Goal: Navigation & Orientation: Find specific page/section

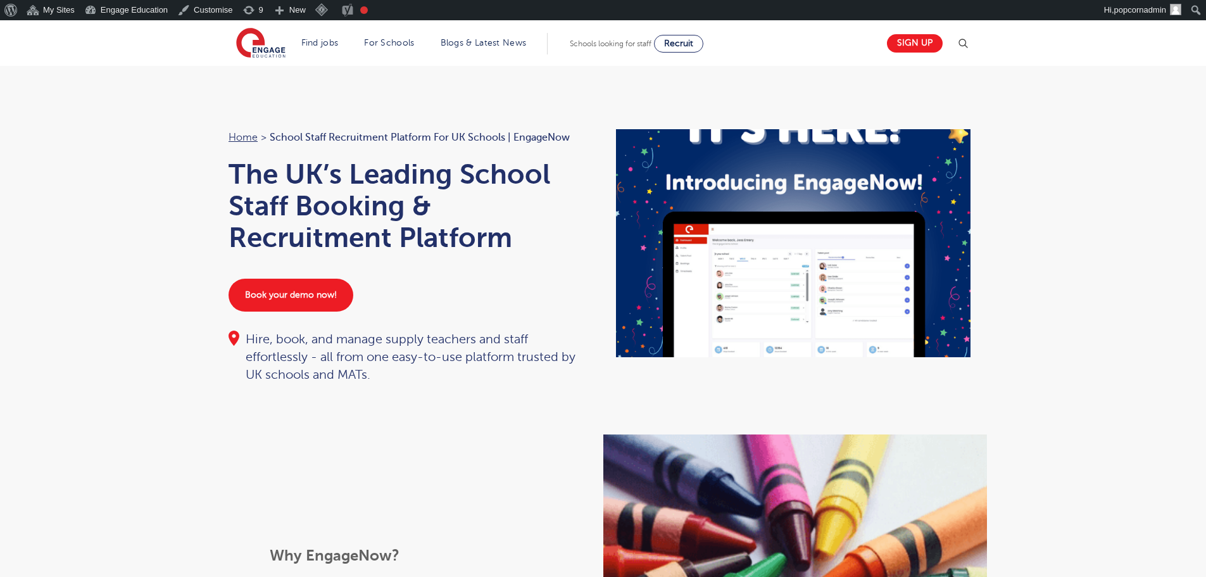
scroll to position [253, 0]
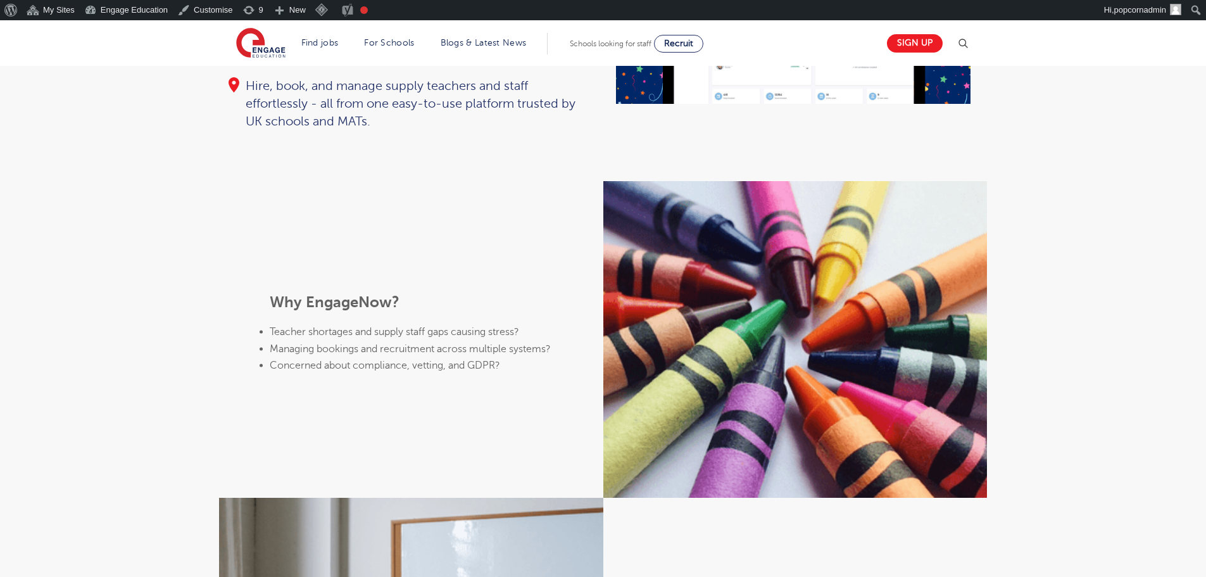
drag, startPoint x: 0, startPoint y: 0, endPoint x: 36, endPoint y: 323, distance: 324.9
click at [36, 323] on div "Why EngageNow? Teacher shortages and supply staff gaps causing stress? Managing…" at bounding box center [603, 510] width 1206 height 658
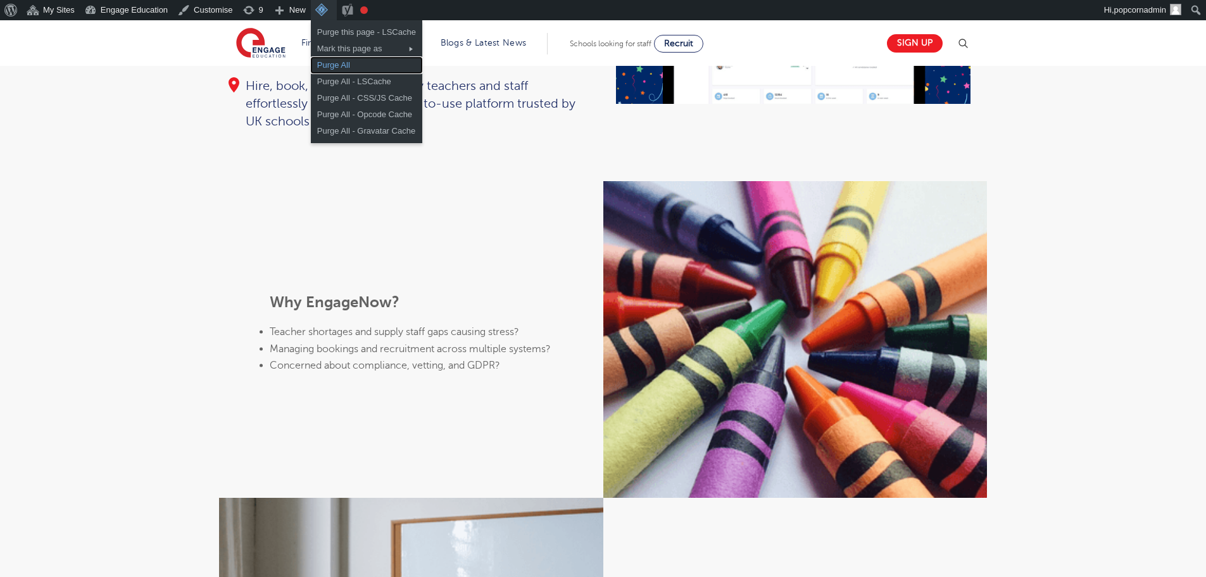
click at [345, 65] on link "Purge All" at bounding box center [366, 65] width 111 height 16
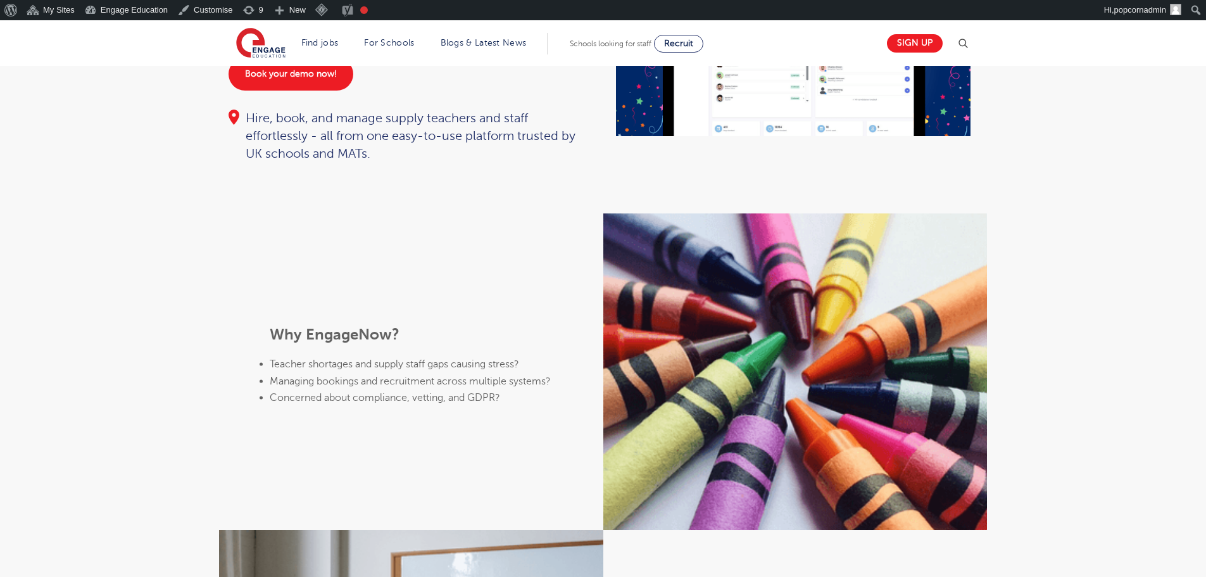
scroll to position [253, 0]
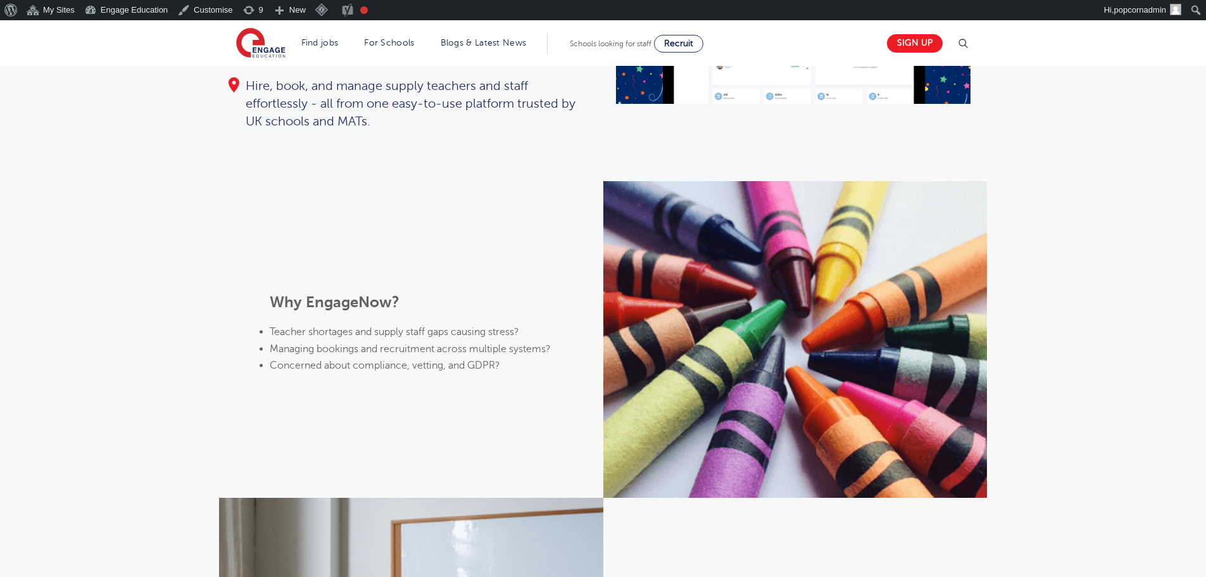
scroll to position [253, 0]
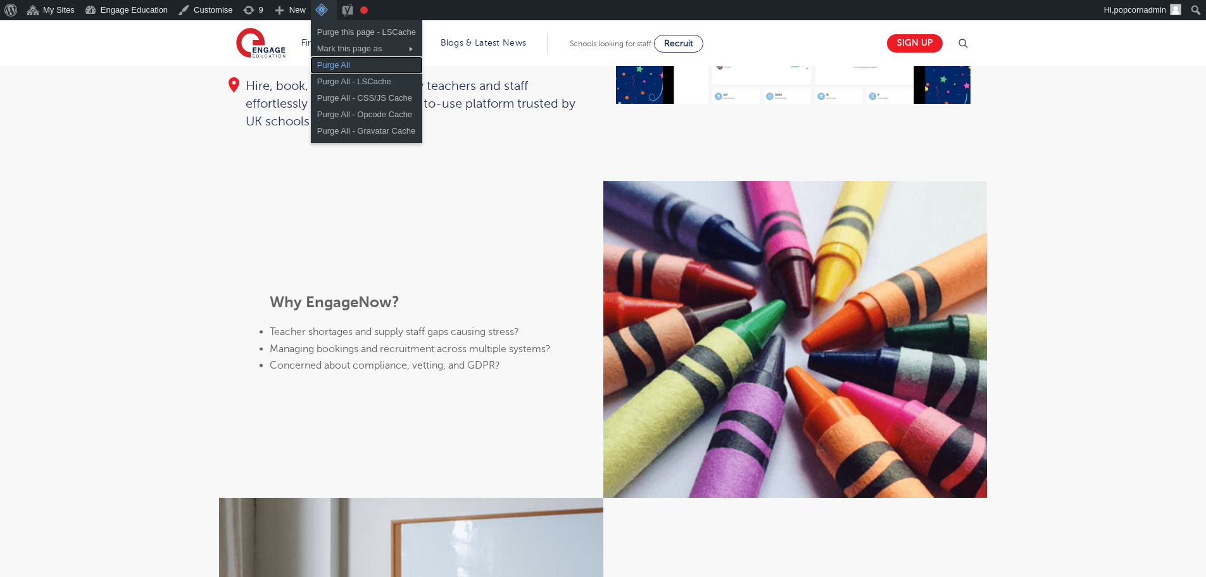
click at [329, 64] on link "Purge All" at bounding box center [366, 65] width 111 height 16
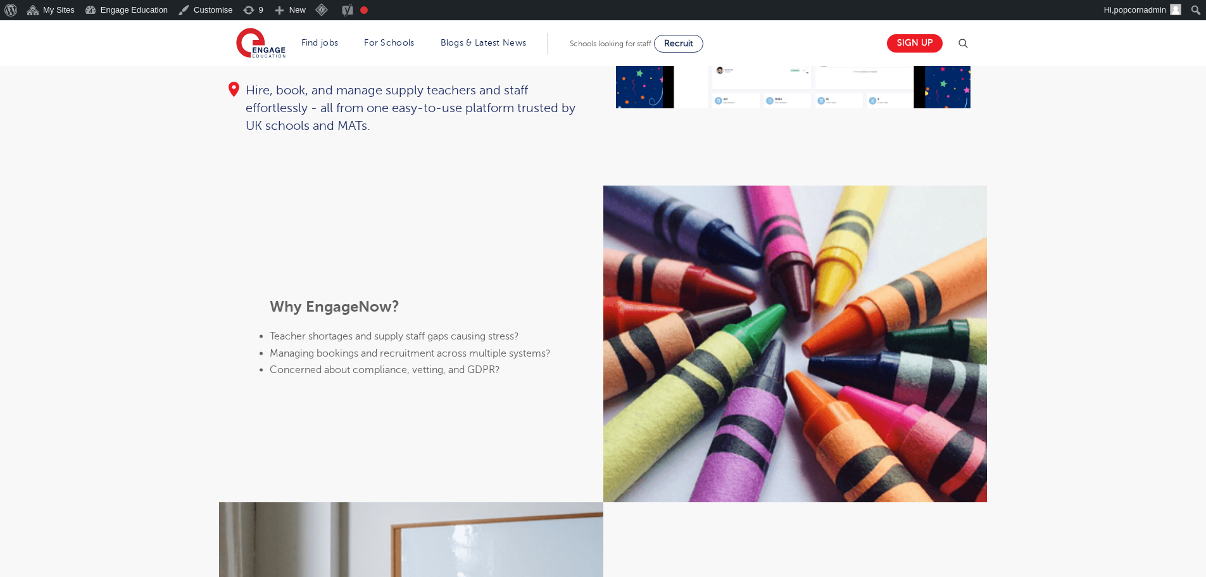
scroll to position [317, 0]
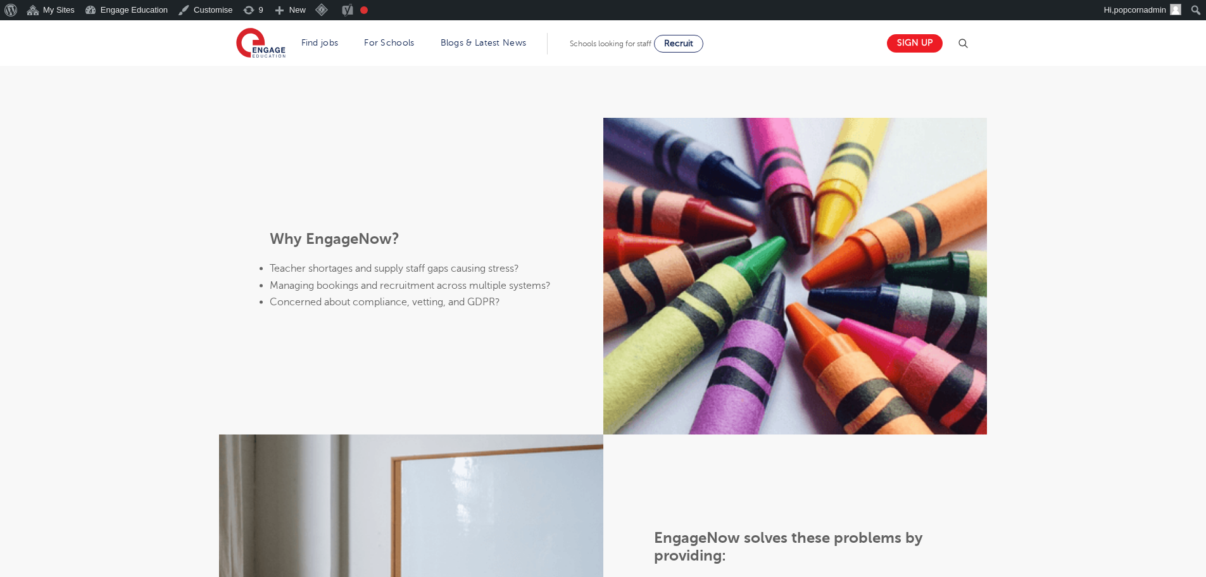
click at [169, 265] on div "Why EngageNow? Teacher shortages and supply staff gaps causing stress? Managing…" at bounding box center [603, 447] width 1206 height 658
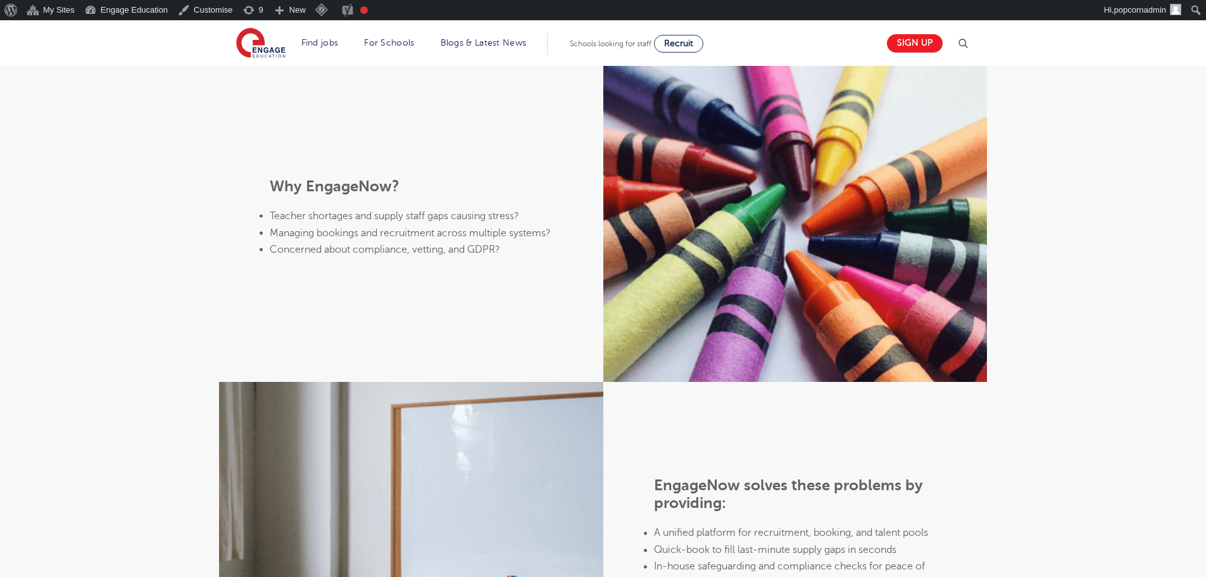
scroll to position [380, 0]
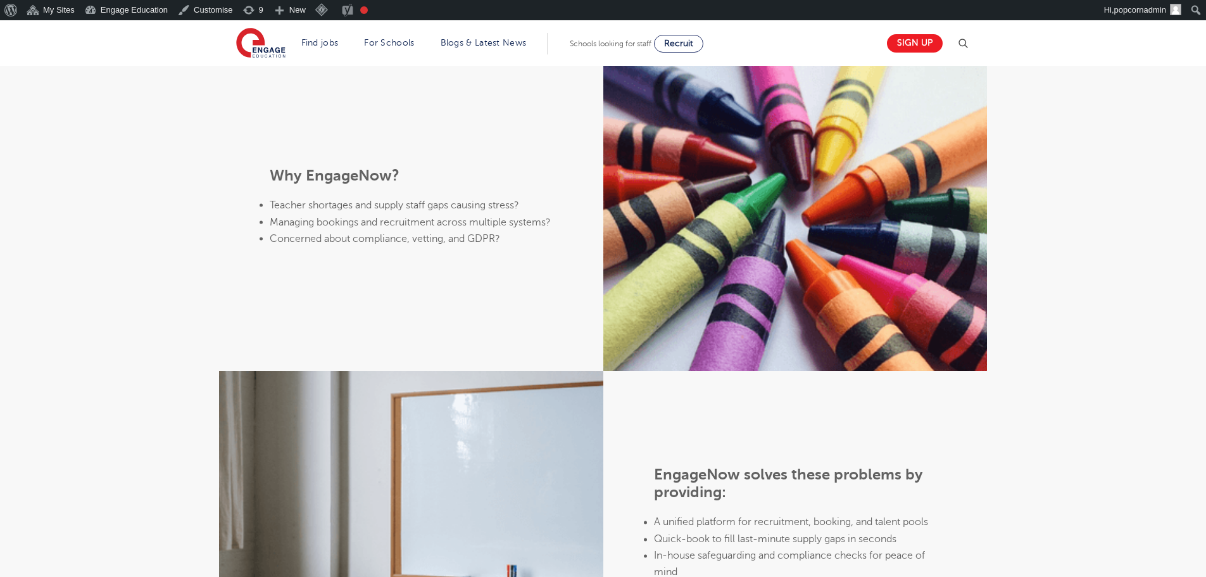
click at [1033, 336] on div "Why EngageNow? Teacher shortages and supply staff gaps causing stress? Managing…" at bounding box center [603, 383] width 1206 height 658
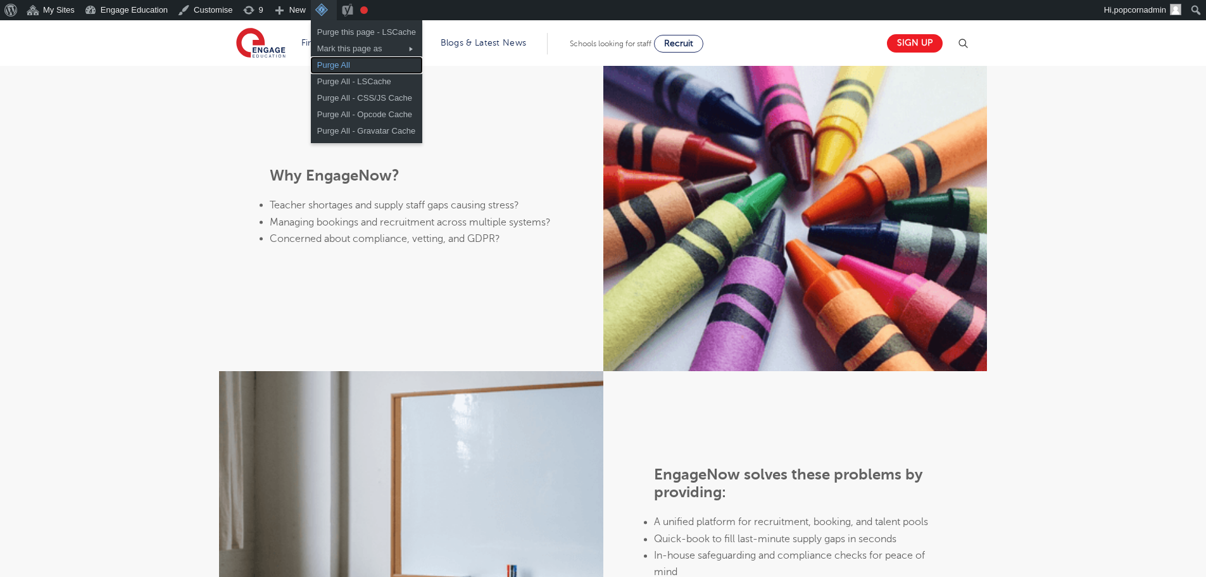
click at [334, 66] on link "Purge All" at bounding box center [366, 65] width 111 height 16
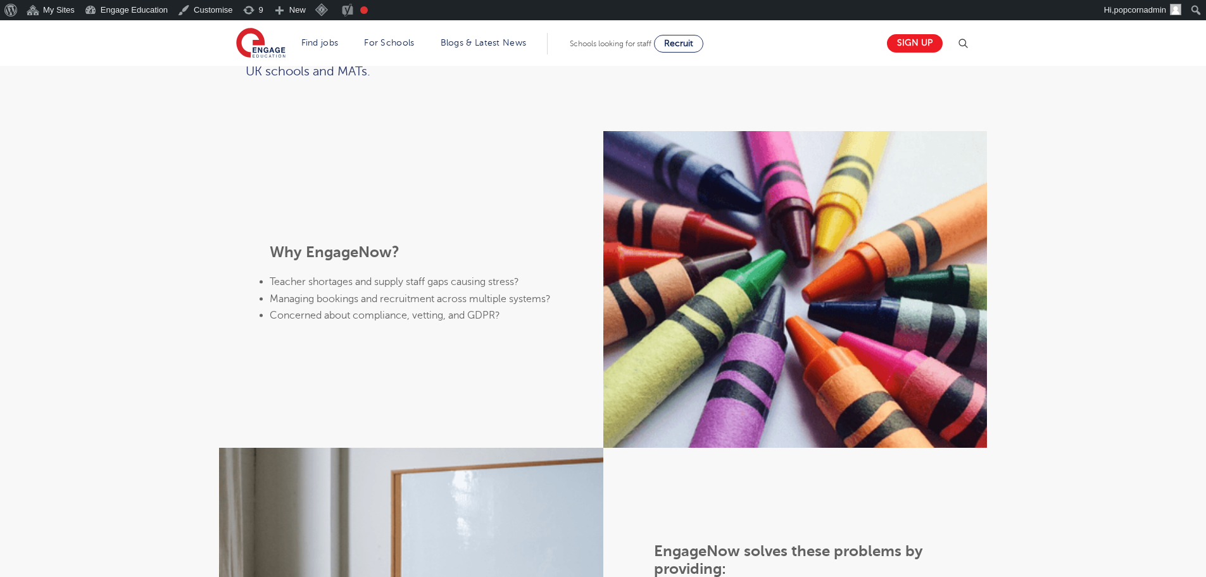
scroll to position [317, 0]
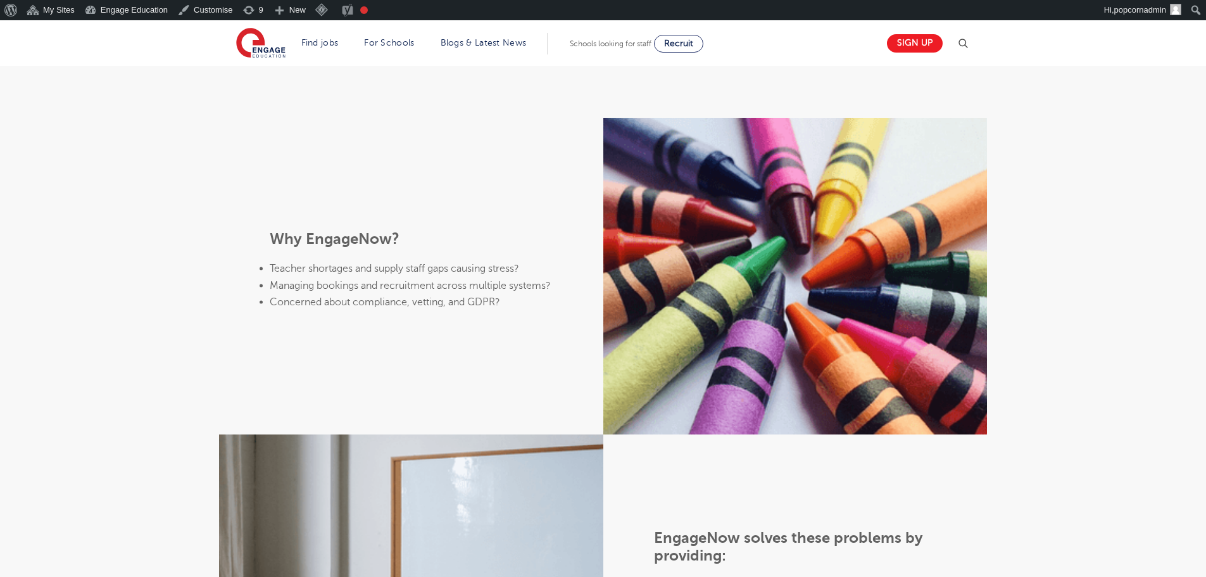
click at [1029, 248] on div "Why EngageNow? Teacher shortages and supply staff gaps causing stress? Managing…" at bounding box center [603, 447] width 1206 height 658
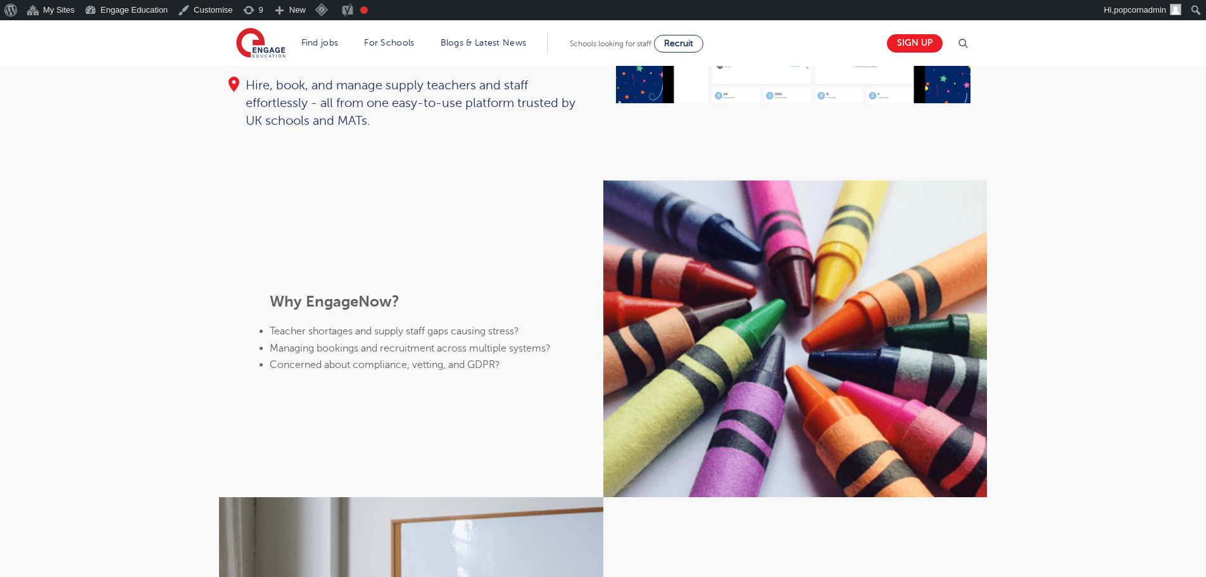
scroll to position [253, 0]
click at [1159, 279] on div "Why EngageNow? Teacher shortages and supply staff gaps causing stress? Managing…" at bounding box center [603, 510] width 1206 height 658
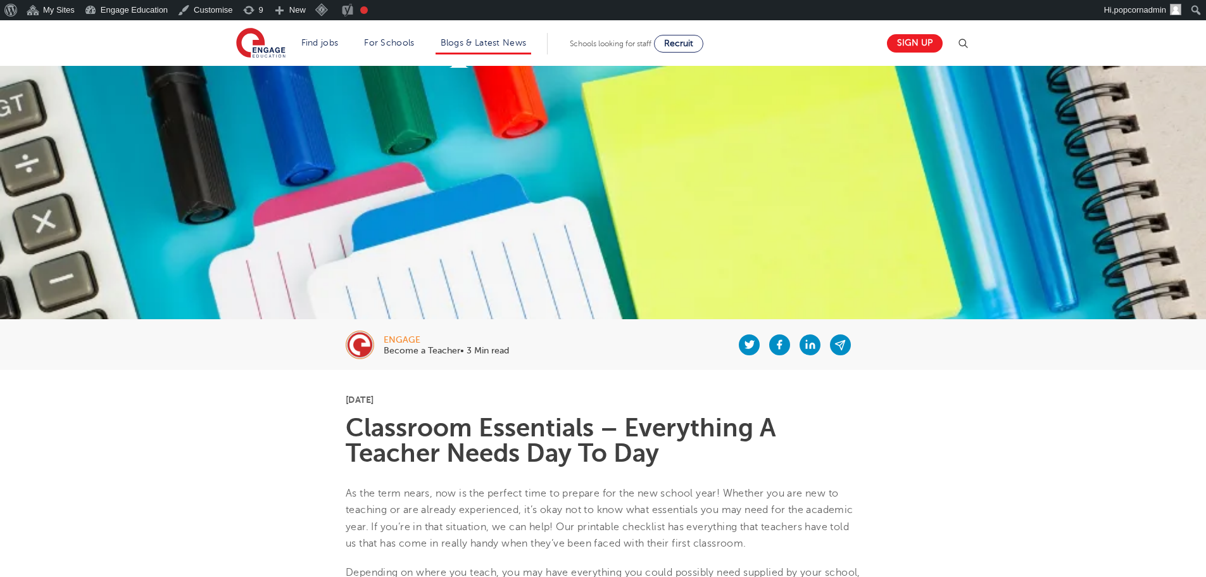
click at [467, 49] on li "Blogs & Latest News" at bounding box center [484, 44] width 96 height 22
click at [464, 46] on link "Blogs & Latest News" at bounding box center [484, 42] width 86 height 9
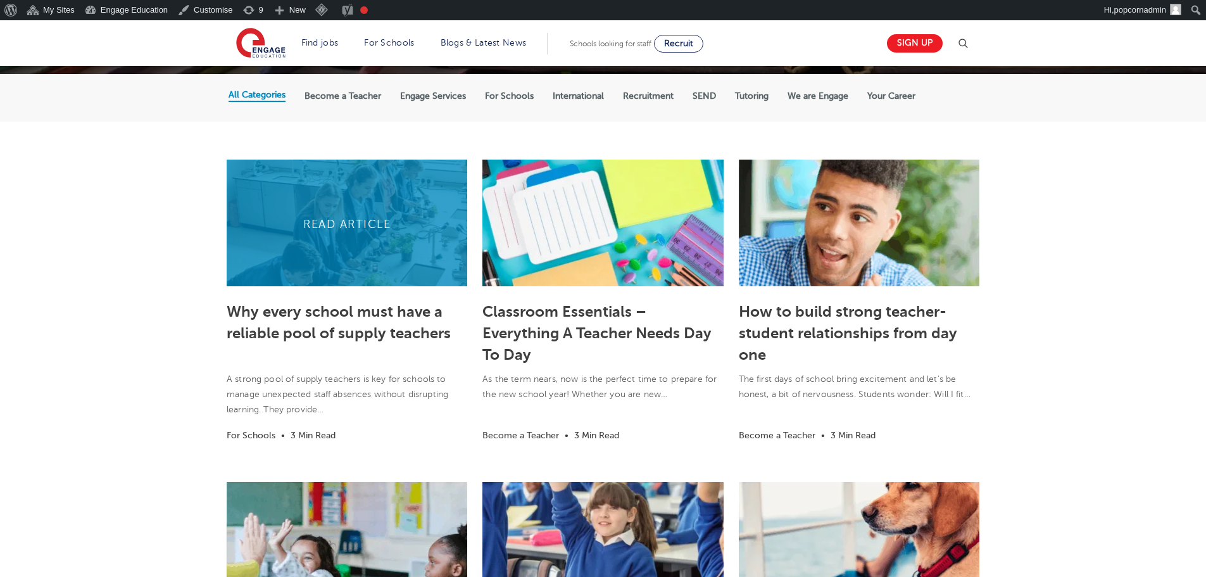
scroll to position [253, 0]
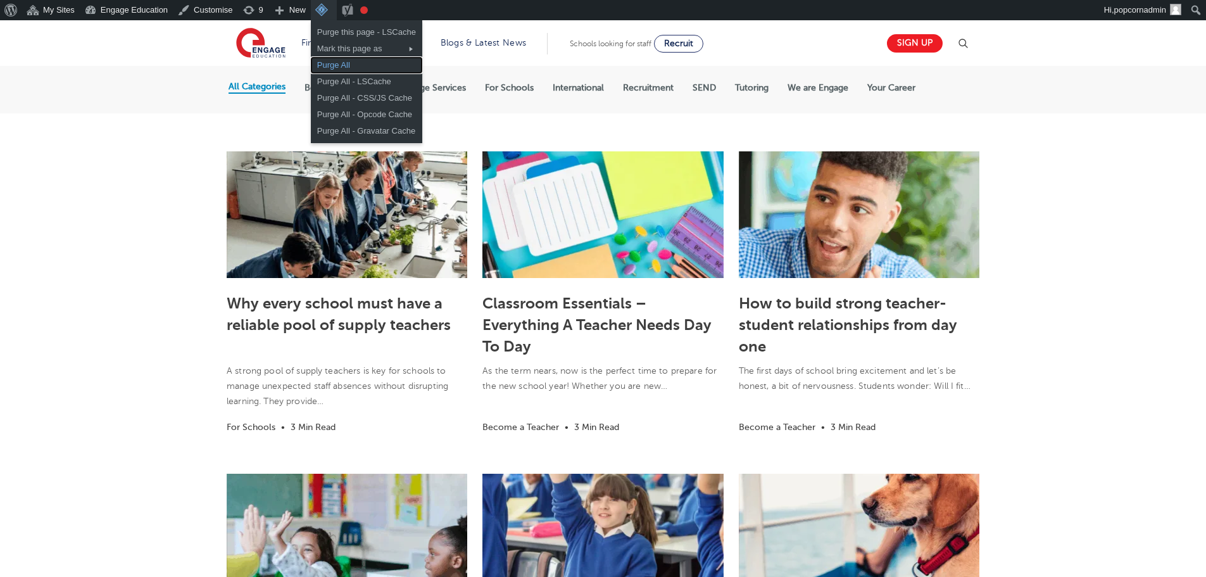
click at [324, 65] on link "Purge All" at bounding box center [366, 65] width 111 height 16
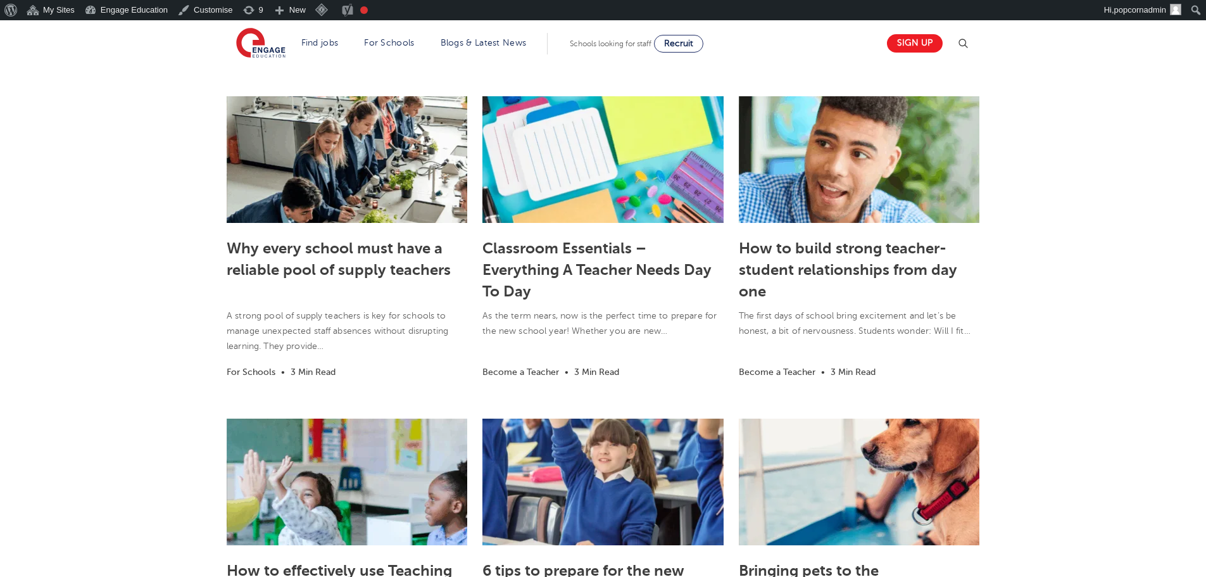
scroll to position [380, 0]
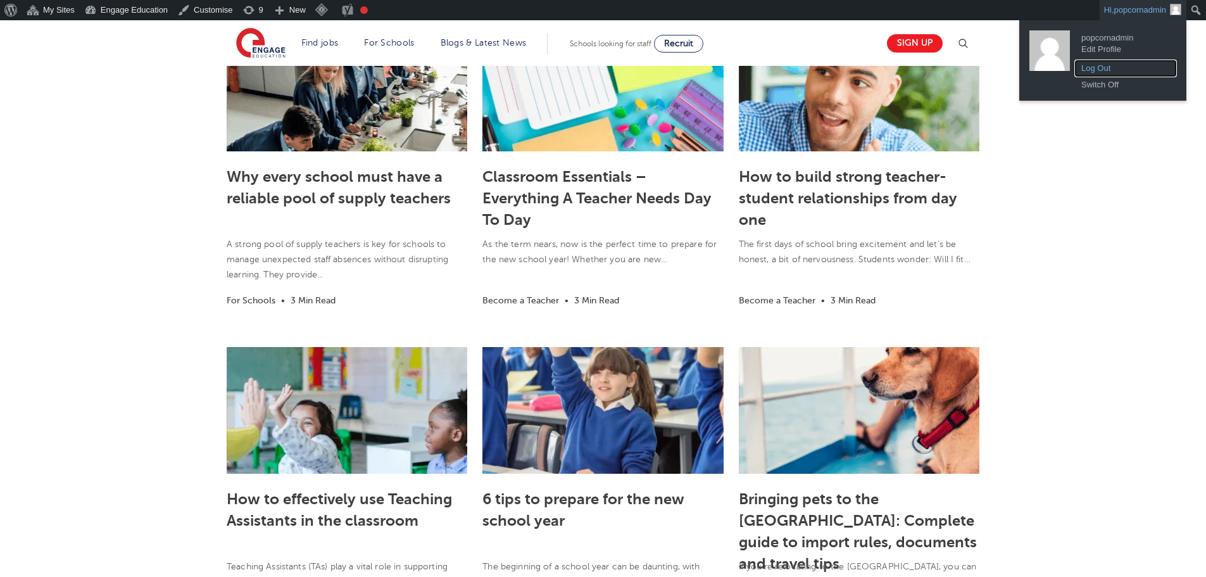
click at [1122, 63] on link "Log Out" at bounding box center [1125, 68] width 101 height 16
